Goal: Task Accomplishment & Management: Complete application form

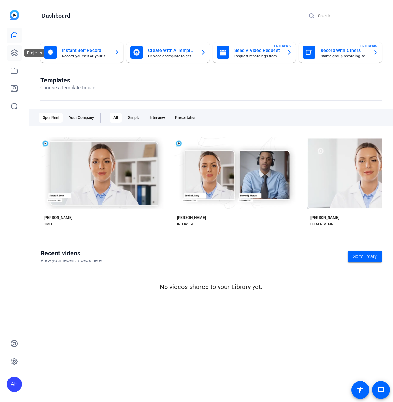
click at [11, 58] on link at bounding box center [14, 52] width 15 height 15
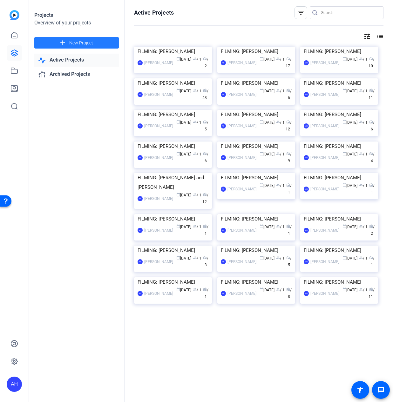
click at [73, 46] on span at bounding box center [76, 42] width 84 height 15
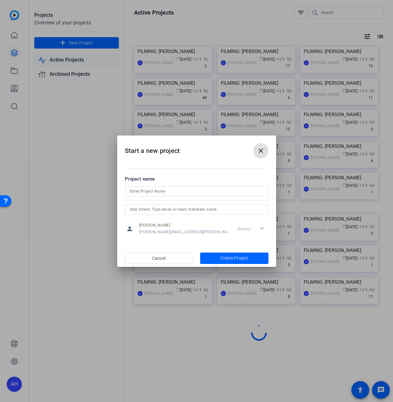
click at [138, 195] on input at bounding box center [196, 192] width 133 height 8
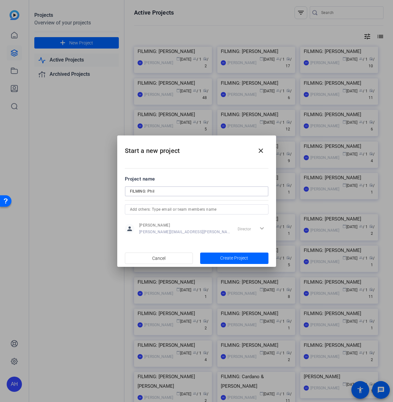
paste input "[PERSON_NAME]"
type input "FILMING: [PERSON_NAME]"
click at [226, 260] on span "Create Project" at bounding box center [234, 258] width 28 height 7
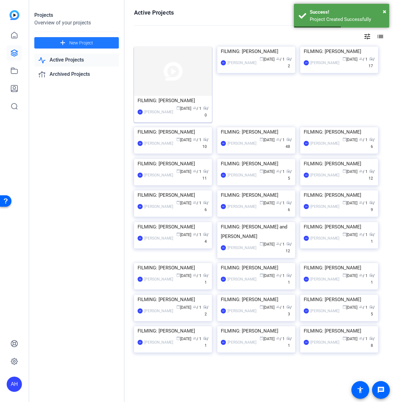
click at [187, 100] on div "FILMING: [PERSON_NAME]" at bounding box center [172, 101] width 71 height 10
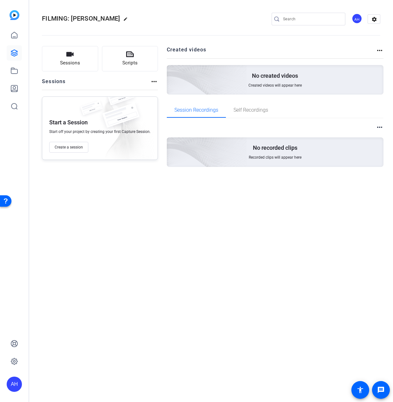
click at [123, 18] on mat-icon "edit" at bounding box center [127, 21] width 8 height 8
click at [84, 19] on input "FILMING: [PERSON_NAME]" at bounding box center [68, 19] width 42 height 8
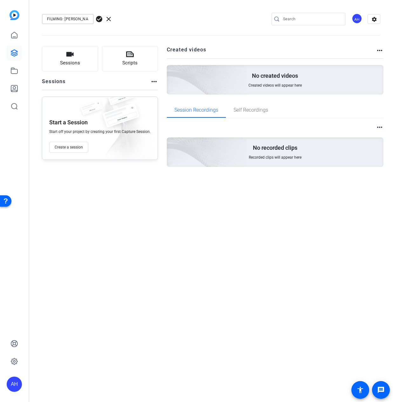
click at [84, 19] on input "FILMING: [PERSON_NAME]" at bounding box center [68, 19] width 42 height 8
click at [197, 21] on div "FILMING: [PERSON_NAME] check_circle clear AH settings" at bounding box center [211, 19] width 338 height 10
click at [107, 17] on span "clear" at bounding box center [109, 19] width 8 height 8
click at [60, 147] on span "Create a session" at bounding box center [69, 147] width 28 height 5
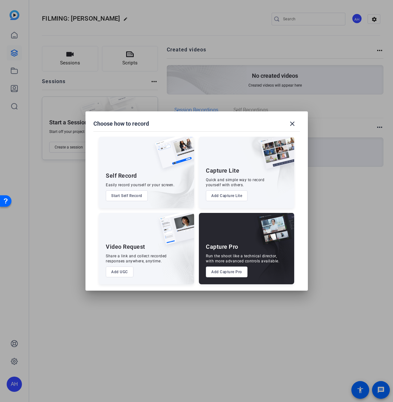
click at [232, 276] on button "Add Capture Pro" at bounding box center [227, 272] width 42 height 11
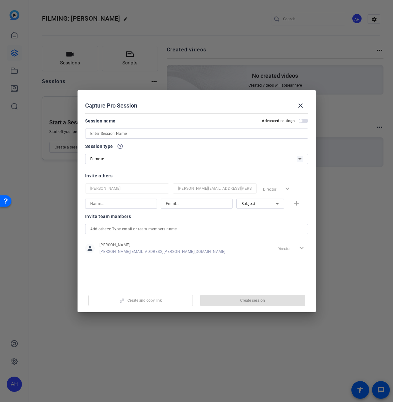
click at [123, 135] on input at bounding box center [196, 134] width 213 height 8
paste input "FILMING: [PERSON_NAME]"
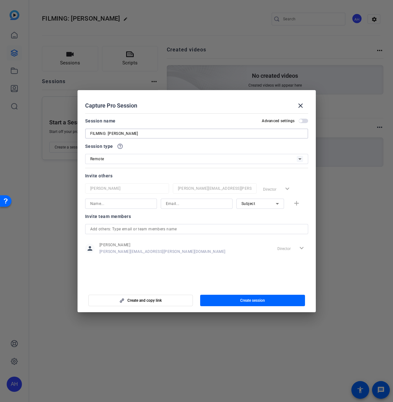
type input "FILMING: [PERSON_NAME]"
click at [171, 205] on input at bounding box center [197, 204] width 62 height 8
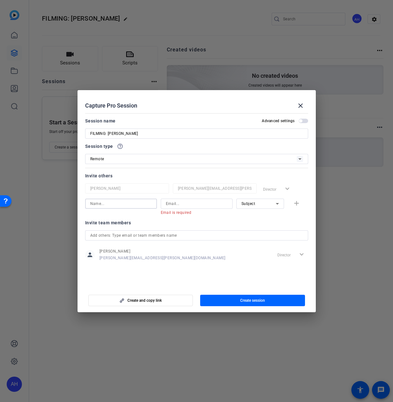
click at [128, 204] on input at bounding box center [121, 204] width 62 height 8
paste input "FILMING: [PERSON_NAME]"
drag, startPoint x: 107, startPoint y: 204, endPoint x: 77, endPoint y: 200, distance: 30.4
click at [77, 200] on mat-dialog-content "Session name Advanced settings FILMING: [PERSON_NAME] Session type help_outline…" at bounding box center [196, 199] width 238 height 176
type input "[PERSON_NAME]"
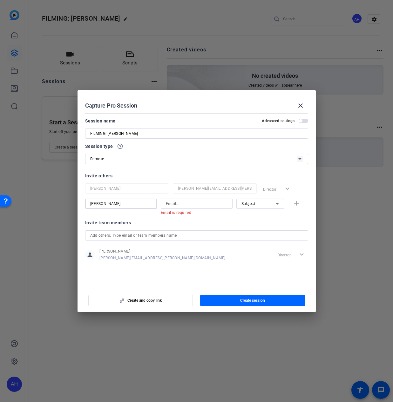
click at [167, 209] on mat-error "Email is required" at bounding box center [194, 212] width 67 height 7
click at [169, 205] on input at bounding box center [197, 204] width 62 height 8
paste input "[EMAIL_ADDRESS][DOMAIN_NAME]"
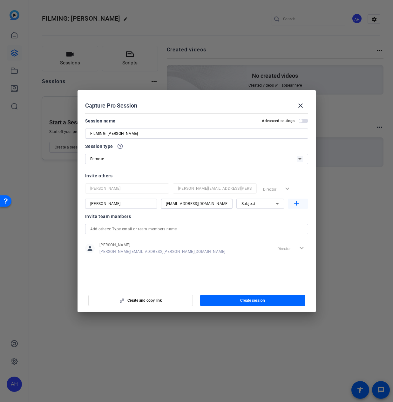
type input "[EMAIL_ADDRESS][DOMAIN_NAME]"
click at [289, 202] on span "button" at bounding box center [298, 203] width 20 height 15
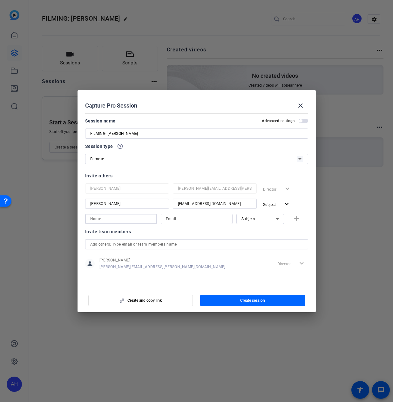
click at [104, 219] on input at bounding box center [121, 219] width 62 height 8
type input "[PERSON_NAME]"
click at [200, 218] on input at bounding box center [197, 219] width 62 height 8
paste input "[PERSON_NAME][EMAIL_ADDRESS][PERSON_NAME][DOMAIN_NAME]"
type input "[PERSON_NAME][EMAIL_ADDRESS][PERSON_NAME][DOMAIN_NAME]"
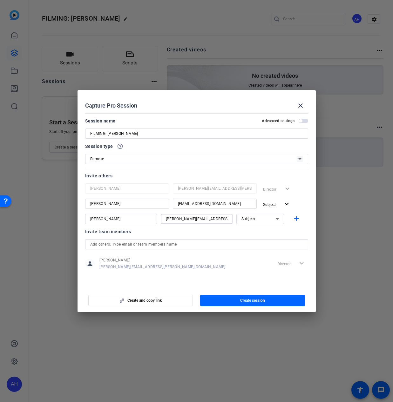
click at [265, 223] on div "Subject" at bounding box center [258, 219] width 34 height 8
click at [258, 232] on span "Collaborator" at bounding box center [252, 232] width 23 height 8
click at [292, 220] on mat-icon "add" at bounding box center [296, 219] width 8 height 8
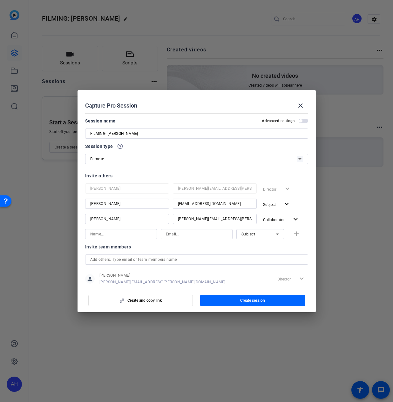
click at [193, 234] on input at bounding box center [197, 235] width 62 height 8
paste input "[PERSON_NAME][EMAIL_ADDRESS][PERSON_NAME][DOMAIN_NAME]"
type input "[PERSON_NAME][EMAIL_ADDRESS][PERSON_NAME][DOMAIN_NAME]"
click at [140, 238] on input at bounding box center [121, 235] width 62 height 8
paste input "[PERSON_NAME]"
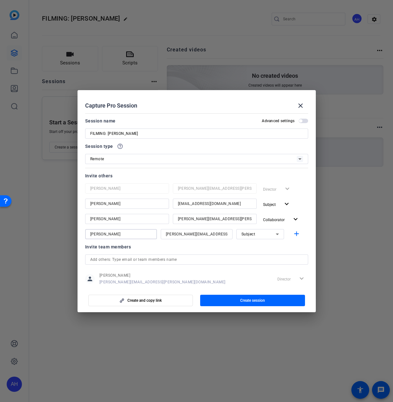
type input "[PERSON_NAME]"
click at [260, 235] on div "Subject" at bounding box center [258, 234] width 34 height 8
click at [258, 245] on span "Collaborator" at bounding box center [252, 247] width 23 height 8
click at [296, 233] on mat-icon "add" at bounding box center [296, 234] width 8 height 8
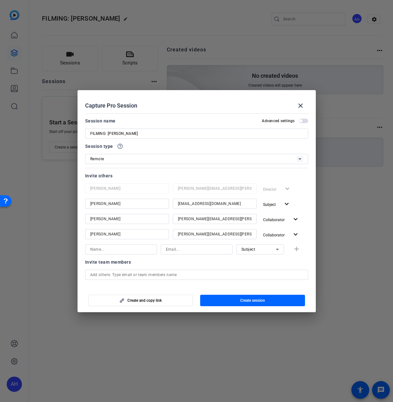
click at [309, 217] on mat-dialog-content "Session name Advanced settings FILMING: [PERSON_NAME] Session type help_outline…" at bounding box center [196, 199] width 238 height 176
click at [261, 298] on span "Create session" at bounding box center [252, 300] width 25 height 5
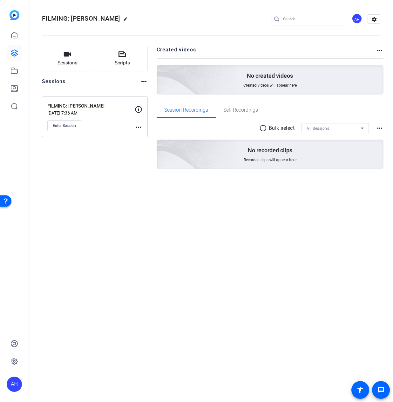
click at [211, 24] on openreel-divider-bar at bounding box center [211, 33] width 338 height 19
